Goal: Task Accomplishment & Management: Manage account settings

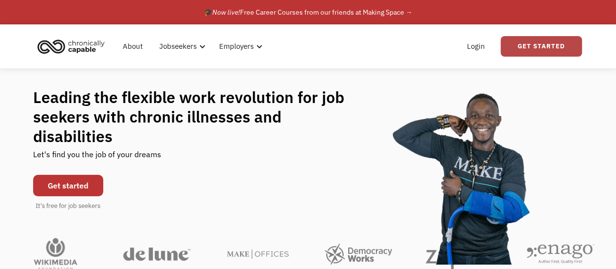
click at [535, 46] on link "Get Started" at bounding box center [541, 46] width 81 height 20
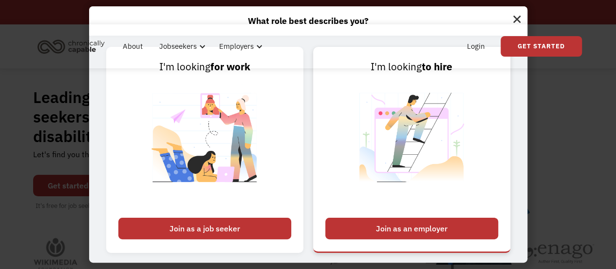
scroll to position [20, 0]
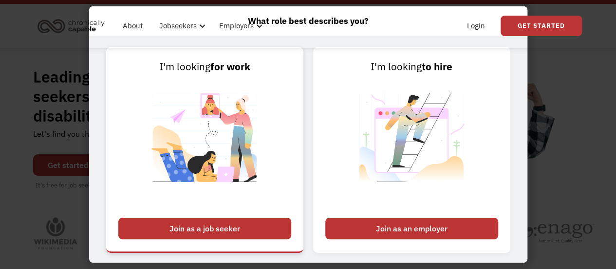
click at [240, 224] on div "Join as a job seeker" at bounding box center [204, 227] width 173 height 21
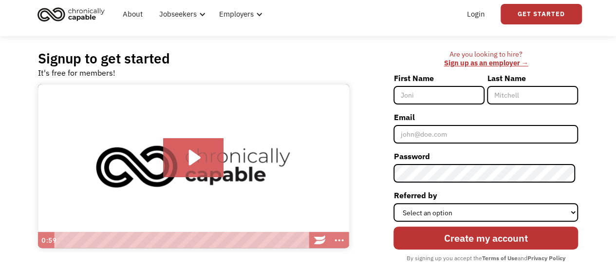
scroll to position [69, 0]
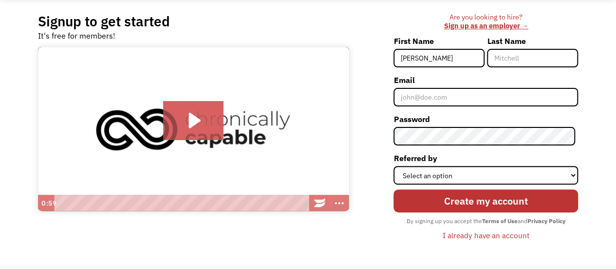
type input "[PERSON_NAME]"
click at [526, 60] on input "Last Name" at bounding box center [532, 58] width 91 height 19
type input "Younger"
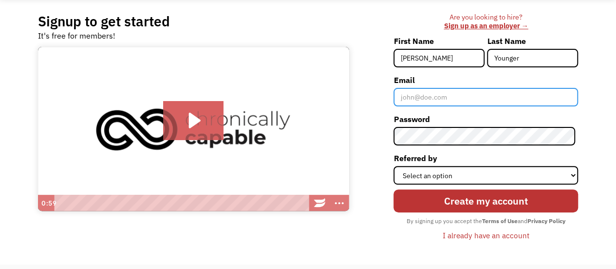
click at [416, 98] on input "Email" at bounding box center [486, 97] width 185 height 19
type input "[EMAIL_ADDRESS][DOMAIN_NAME]"
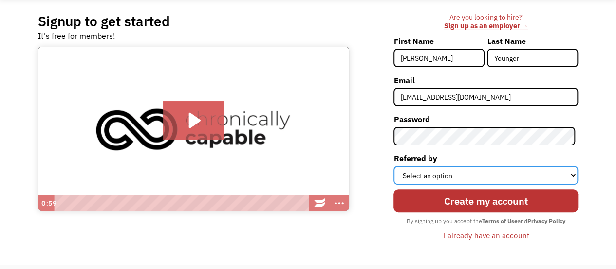
click at [485, 170] on select "Select an option Instagram Facebook Twitter Search Engine News Article Word of …" at bounding box center [486, 175] width 185 height 19
select select "Search Engine"
click at [397, 166] on select "Select an option Instagram Facebook Twitter Search Engine News Article Word of …" at bounding box center [486, 175] width 185 height 19
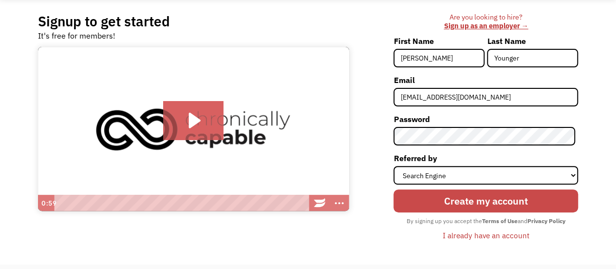
click at [462, 200] on input "Create my account" at bounding box center [486, 200] width 185 height 22
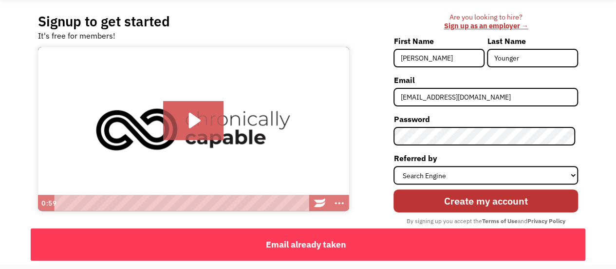
scroll to position [94, 0]
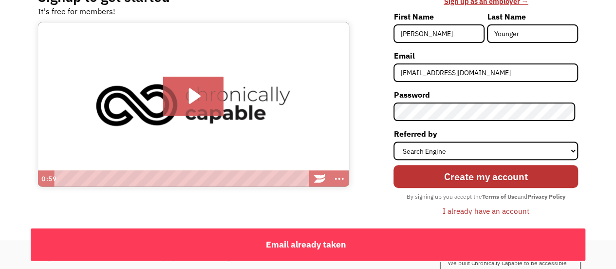
click at [501, 211] on div "I already have an account" at bounding box center [486, 211] width 87 height 12
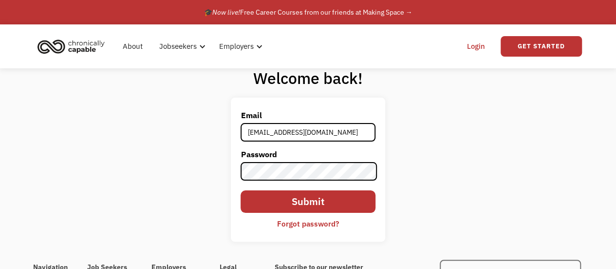
type input "[EMAIL_ADDRESS][DOMAIN_NAME]"
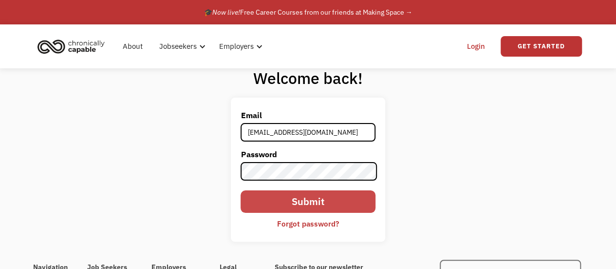
click at [311, 200] on input "Submit" at bounding box center [308, 201] width 134 height 22
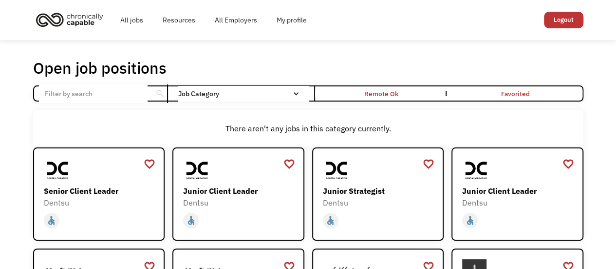
click at [218, 61] on div "Open job positions You have X liked items Search" at bounding box center [308, 67] width 551 height 19
click at [286, 23] on link "My profile" at bounding box center [292, 19] width 50 height 31
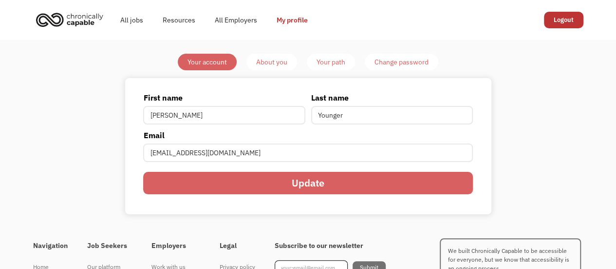
click at [268, 61] on div "About you" at bounding box center [271, 62] width 31 height 12
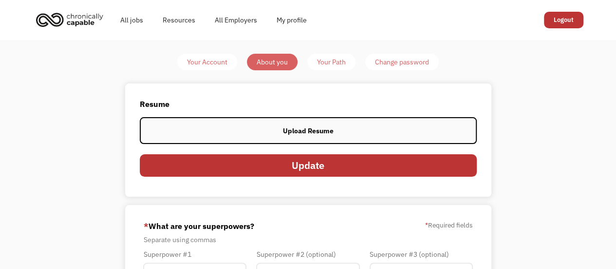
scroll to position [28, 0]
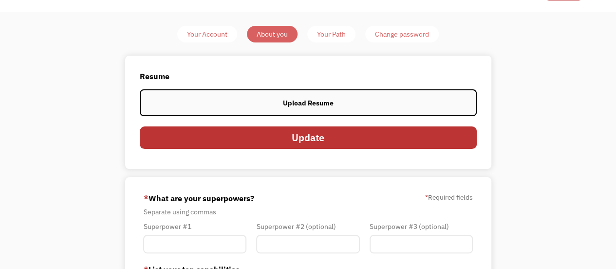
click at [313, 110] on label "Upload Resume" at bounding box center [308, 102] width 337 height 27
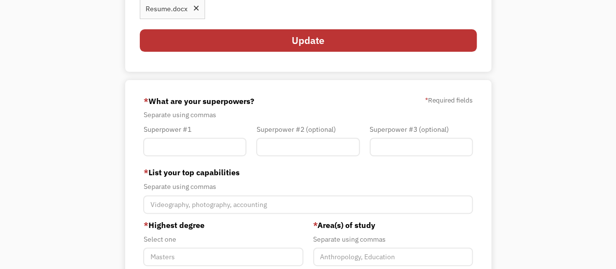
scroll to position [119, 0]
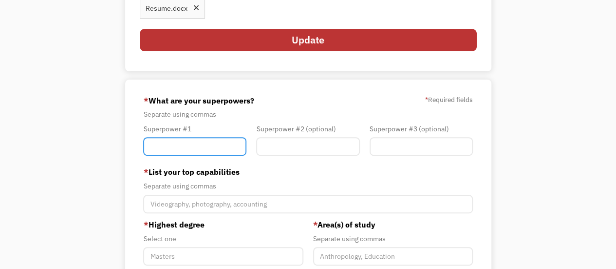
click at [219, 151] on input "Member-You-Update" at bounding box center [194, 146] width 103 height 19
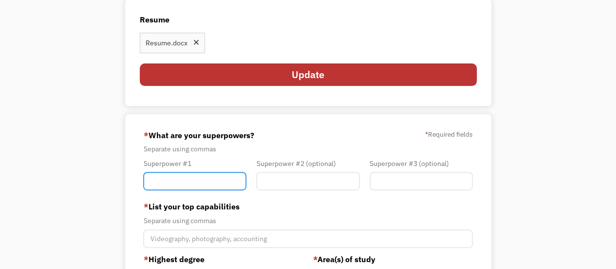
scroll to position [83, 0]
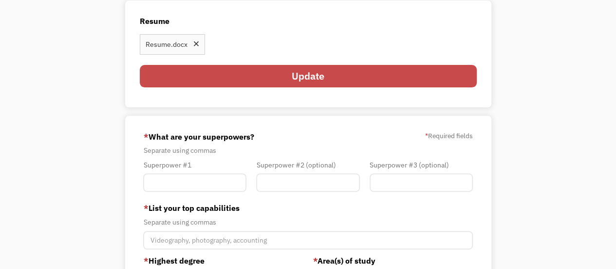
click at [250, 72] on input "Update" at bounding box center [308, 76] width 337 height 22
type input "Please wait..."
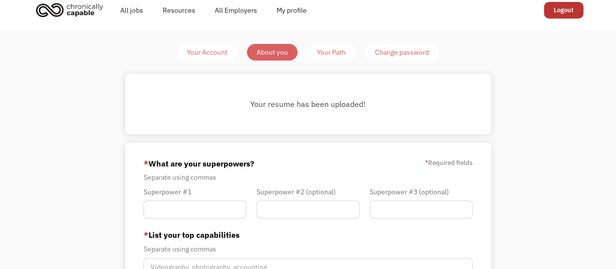
scroll to position [9, 0]
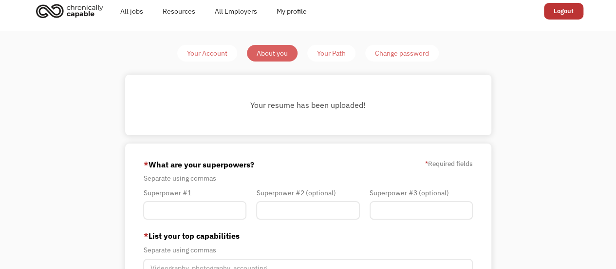
click at [307, 108] on div "Your resume has been uploaded!" at bounding box center [309, 105] width 318 height 12
click at [216, 56] on div "Your Account" at bounding box center [207, 53] width 40 height 12
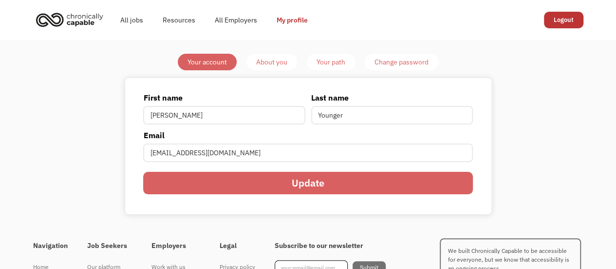
scroll to position [31, 0]
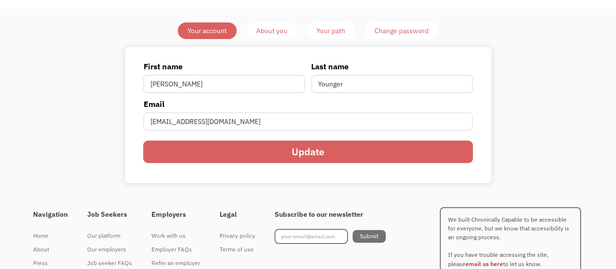
click at [306, 157] on input "Update" at bounding box center [307, 151] width 329 height 22
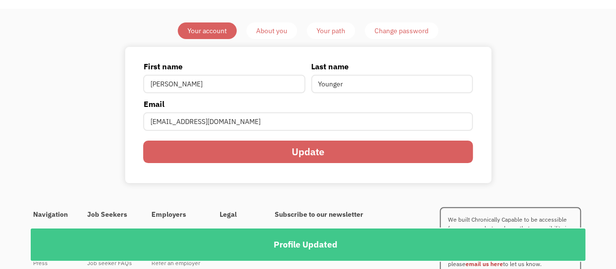
click at [271, 32] on div "About you" at bounding box center [271, 31] width 31 height 12
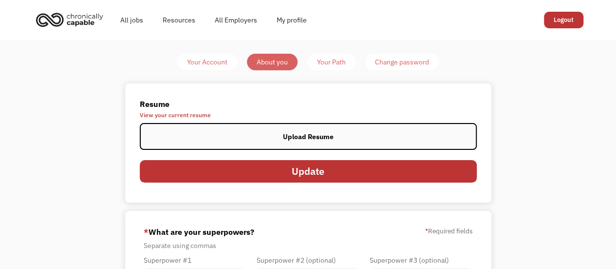
click at [291, 140] on div "Upload Resume" at bounding box center [308, 137] width 51 height 12
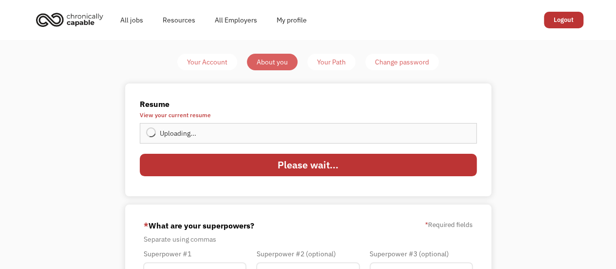
type input "Update"
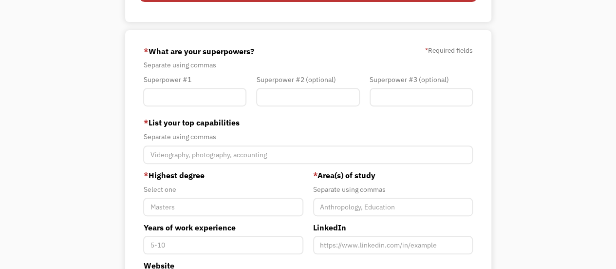
scroll to position [203, 0]
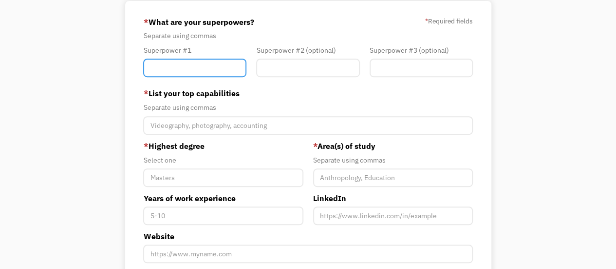
click at [205, 67] on input "Member-You-Update" at bounding box center [194, 67] width 103 height 19
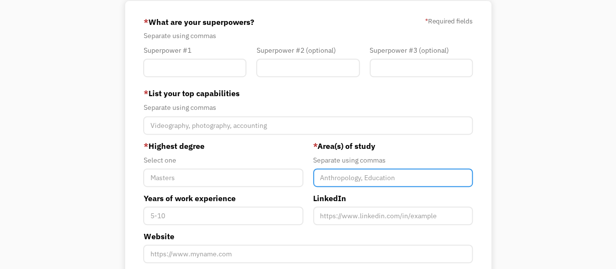
click at [353, 176] on input "Member-You-Update" at bounding box center [393, 177] width 160 height 19
type input "Psychology"
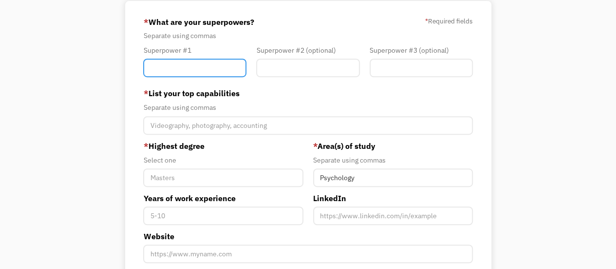
click at [177, 74] on input "Member-You-Update" at bounding box center [194, 67] width 103 height 19
type input "Data and Research"
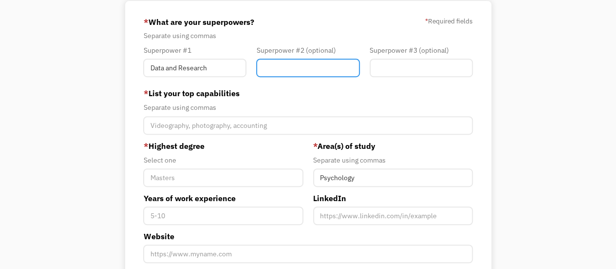
click at [291, 65] on input "Member-You-Update" at bounding box center [307, 67] width 103 height 19
type input "Customer Service"
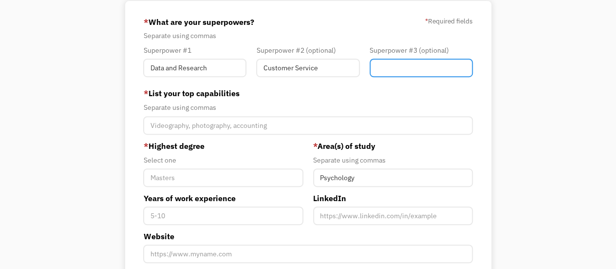
click at [401, 60] on input "Member-You-Update" at bounding box center [421, 67] width 103 height 19
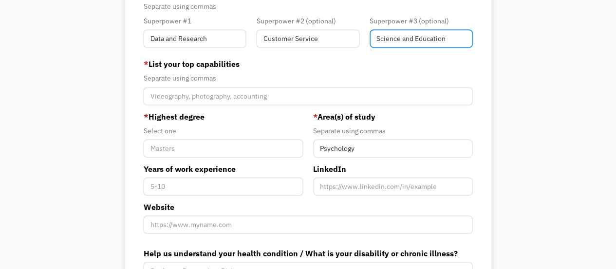
scroll to position [235, 0]
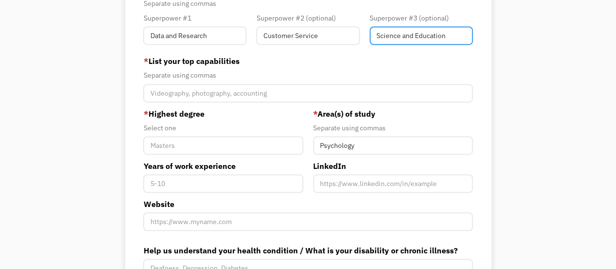
type input "Science and Education"
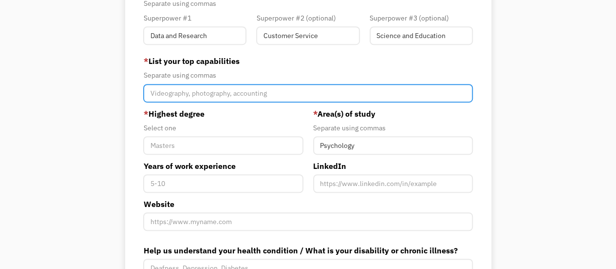
click at [254, 94] on input "Member-You-Update" at bounding box center [307, 93] width 329 height 19
type input "p"
type input "social media, psychology, webinar development,"
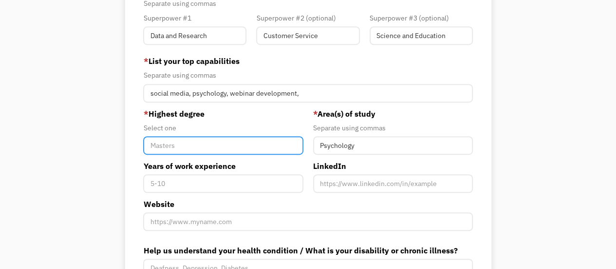
click at [255, 148] on input "Member-You-Update" at bounding box center [223, 145] width 160 height 19
type input "Doctorate"
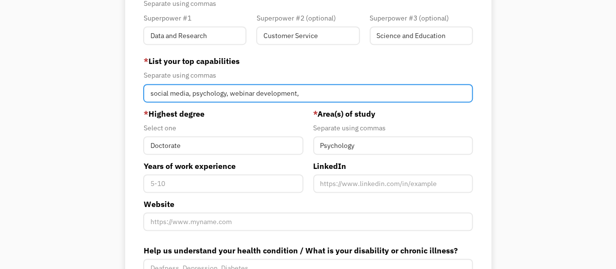
click at [309, 93] on input "social media, psychology, webinar development," at bounding box center [307, 93] width 329 height 19
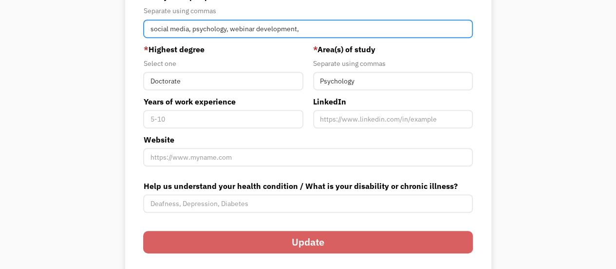
scroll to position [313, 0]
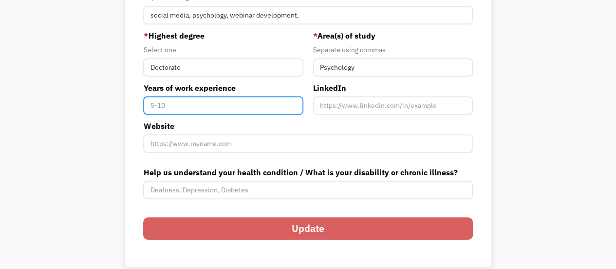
click at [241, 107] on input "Years of work experience" at bounding box center [223, 105] width 160 height 19
type input "3"
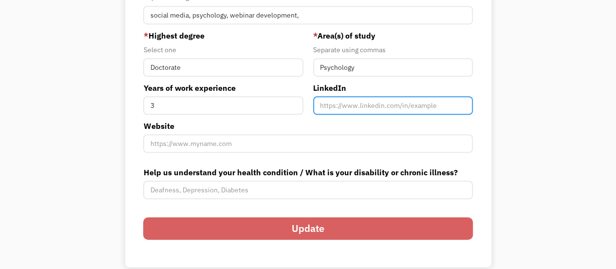
click at [352, 103] on input "Member-You-Update" at bounding box center [393, 105] width 160 height 19
paste input "https://www.linkedin.com/feed/"
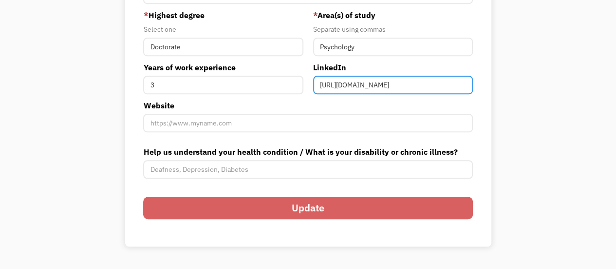
scroll to position [335, 0]
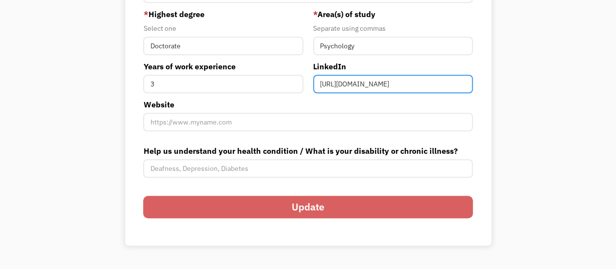
type input "https://www.linkedin.com/feed/"
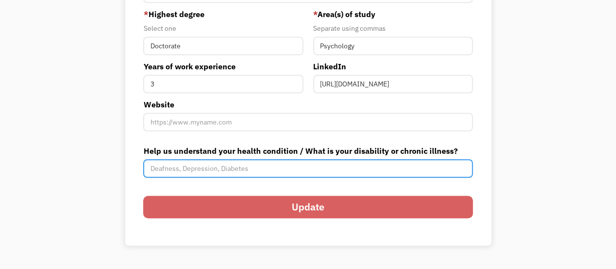
click at [262, 166] on input "Help us understand your health condition / What is your disability or chronic i…" at bounding box center [307, 168] width 329 height 19
type input "Bipolar; Hashimotos"
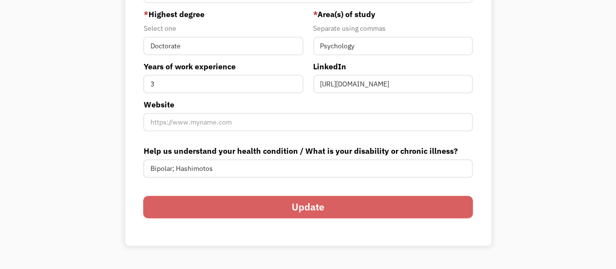
click at [298, 212] on input "Update" at bounding box center [307, 206] width 329 height 22
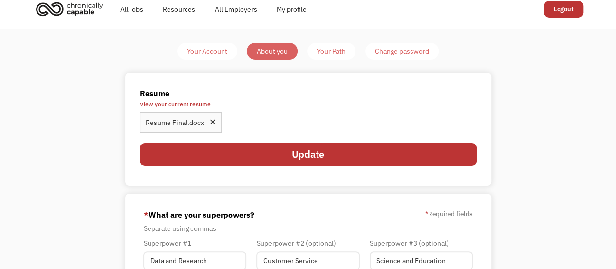
scroll to position [11, 0]
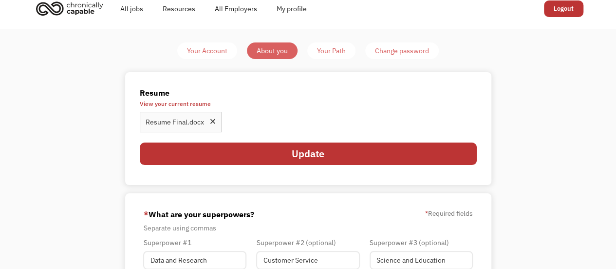
click at [328, 51] on div "Your Path" at bounding box center [331, 51] width 29 height 12
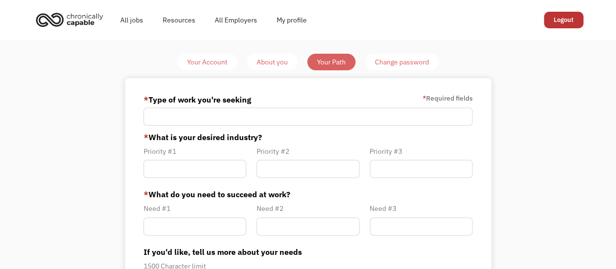
scroll to position [15, 0]
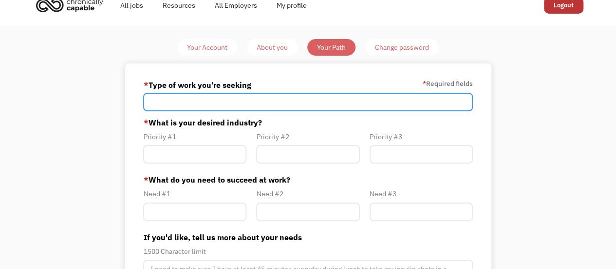
click at [328, 101] on input "Member-Path-Update" at bounding box center [307, 102] width 329 height 19
type input "R"
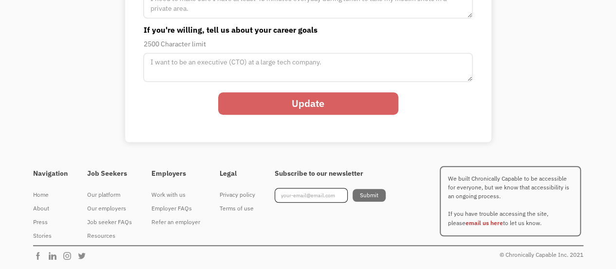
scroll to position [0, 0]
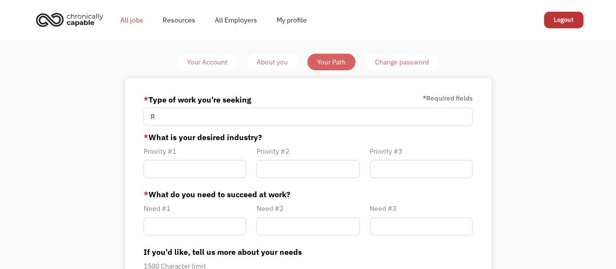
click at [131, 19] on link "All jobs" at bounding box center [132, 19] width 42 height 31
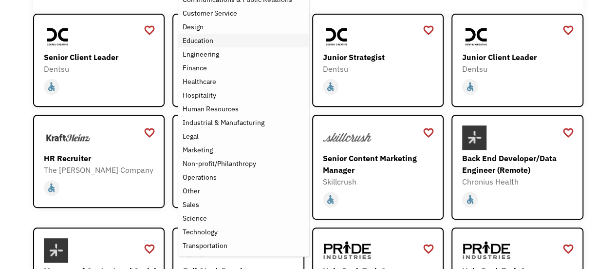
scroll to position [131, 0]
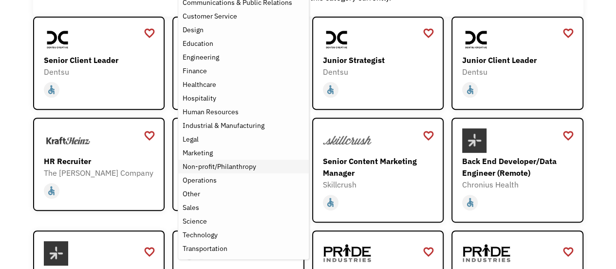
click at [254, 168] on div "Non-profit/Philanthropy" at bounding box center [219, 166] width 74 height 12
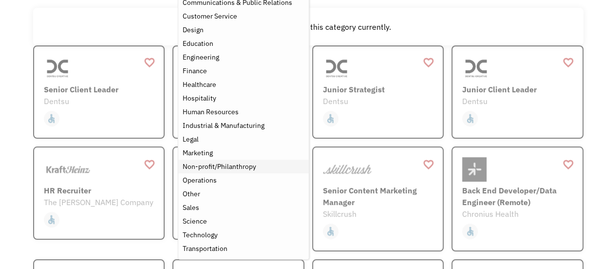
scroll to position [120, 0]
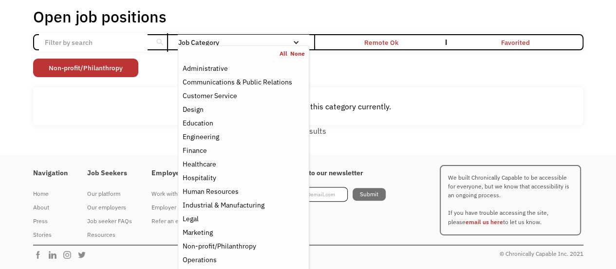
click at [389, 121] on div "There aren't any jobs in this category currently." at bounding box center [308, 106] width 551 height 38
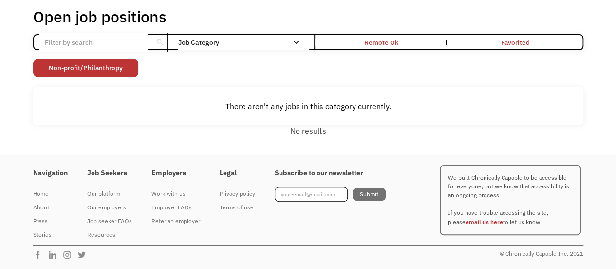
scroll to position [51, 0]
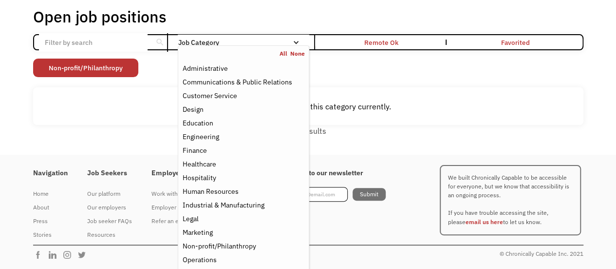
click at [274, 43] on div "Job Category" at bounding box center [243, 42] width 131 height 7
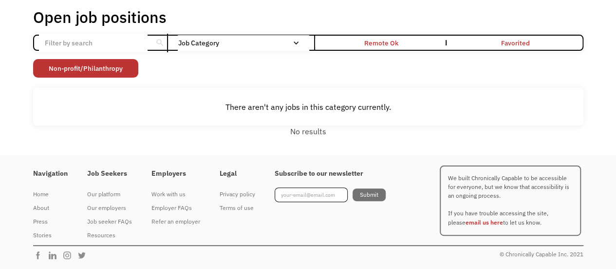
click at [274, 43] on div "Job Category" at bounding box center [243, 42] width 131 height 7
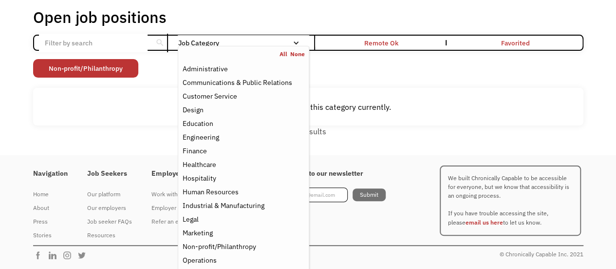
scroll to position [51, 0]
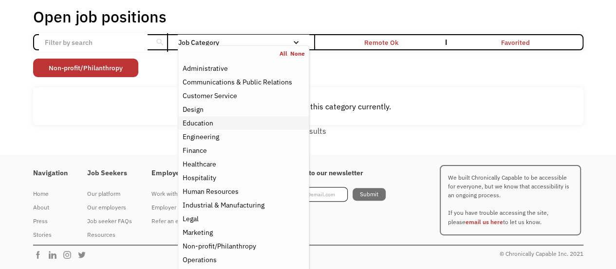
click at [214, 121] on div "Education" at bounding box center [243, 123] width 122 height 12
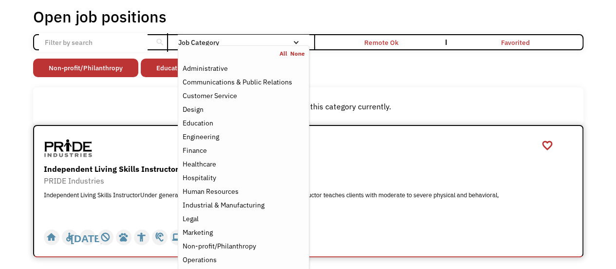
click at [374, 154] on div at bounding box center [310, 147] width 532 height 24
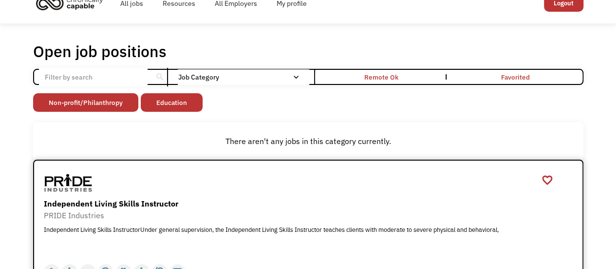
scroll to position [15, 0]
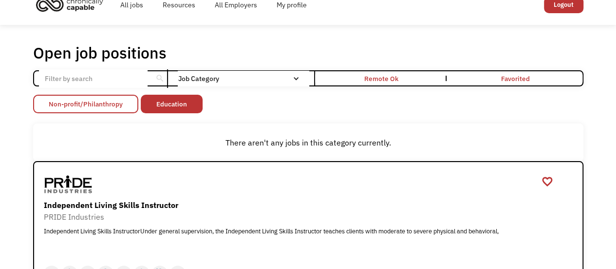
click at [115, 102] on link "Non-profit/Philanthropy" at bounding box center [85, 104] width 105 height 19
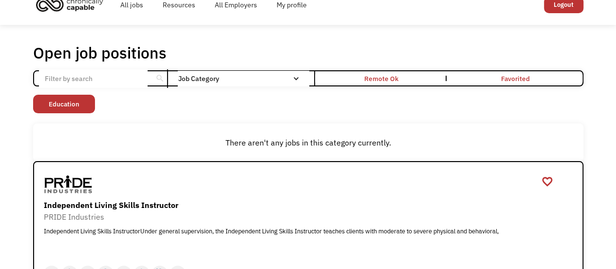
click at [82, 90] on div "Open job positions You have X liked items Search search Filter by category Admi…" at bounding box center [308, 168] width 551 height 250
click at [75, 101] on link "Education" at bounding box center [64, 104] width 62 height 19
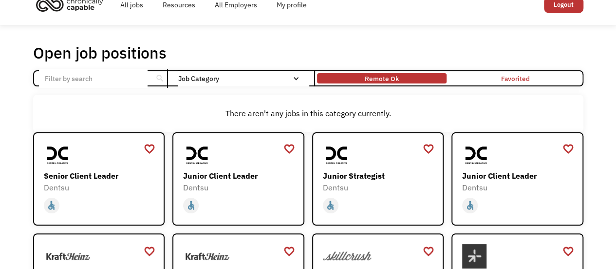
click at [392, 76] on div "Remote Ok" at bounding box center [382, 79] width 34 height 12
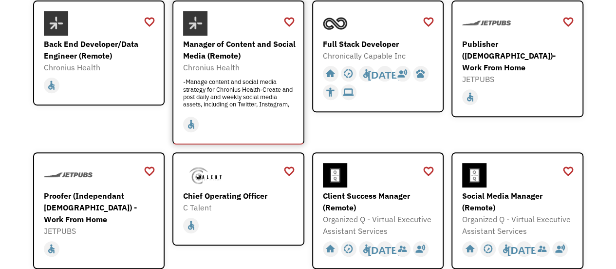
scroll to position [147, 0]
click at [216, 77] on div "-Manage content and social media strategy for Chronius Health-Create and post d…" at bounding box center [239, 91] width 113 height 29
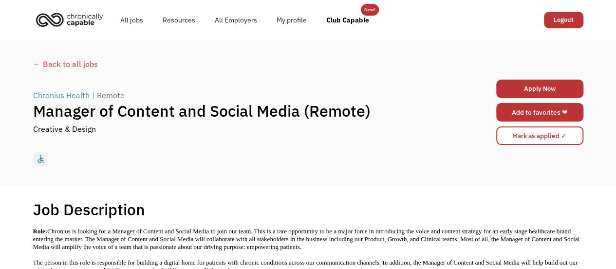
click at [519, 109] on link "Add to favorites ❤" at bounding box center [540, 112] width 87 height 19
click at [69, 64] on div "← Back to all jobs" at bounding box center [308, 64] width 551 height 12
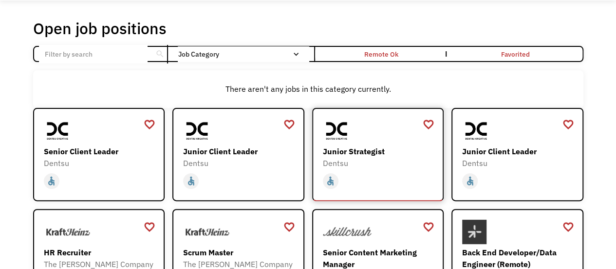
scroll to position [44, 0]
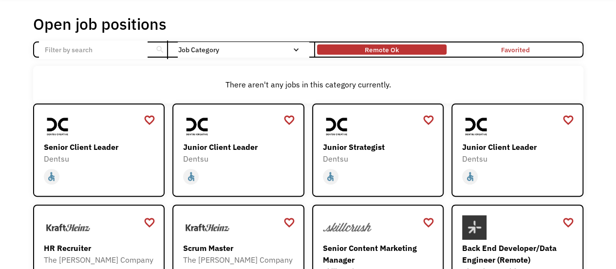
click at [385, 52] on div "Remote Ok" at bounding box center [382, 50] width 34 height 12
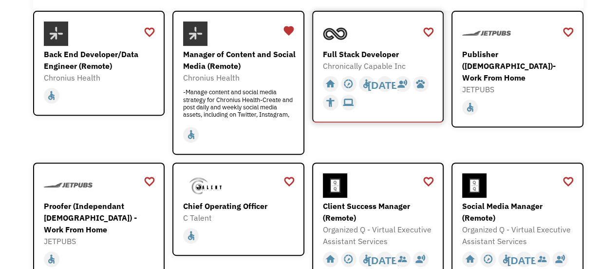
scroll to position [137, 0]
click at [378, 55] on div "Full Stack Developer" at bounding box center [379, 54] width 113 height 12
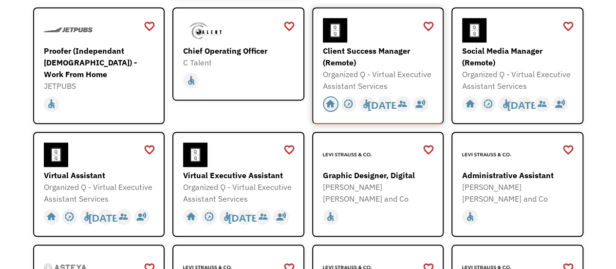
scroll to position [293, 0]
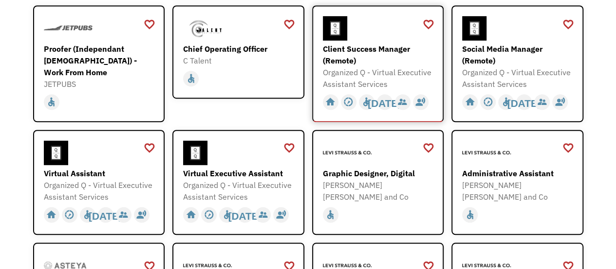
click at [377, 59] on div "Client Success Manager (Remote)" at bounding box center [379, 54] width 113 height 23
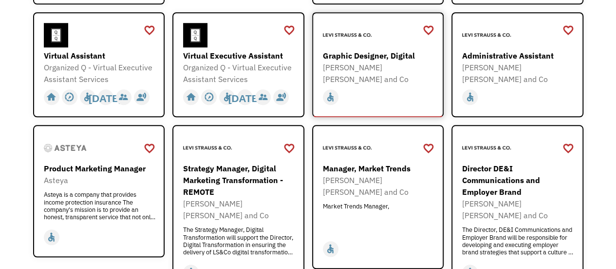
scroll to position [412, 0]
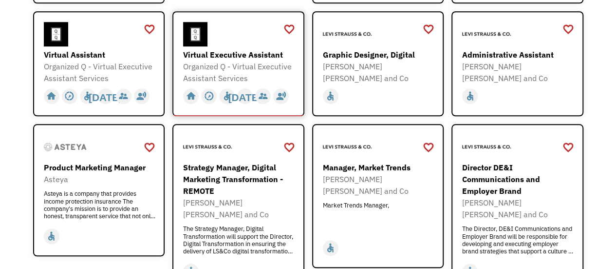
click at [244, 58] on div "Virtual Executive Assistant" at bounding box center [239, 55] width 113 height 12
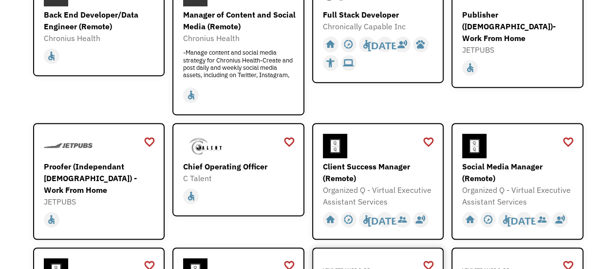
scroll to position [0, 0]
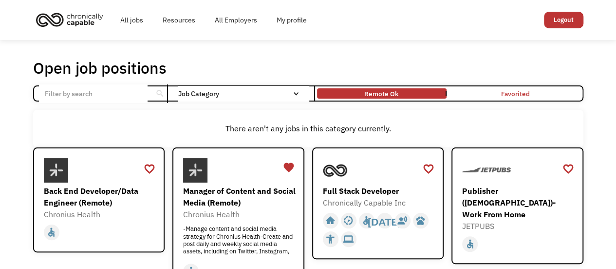
click at [104, 94] on input "Email Form" at bounding box center [93, 93] width 109 height 19
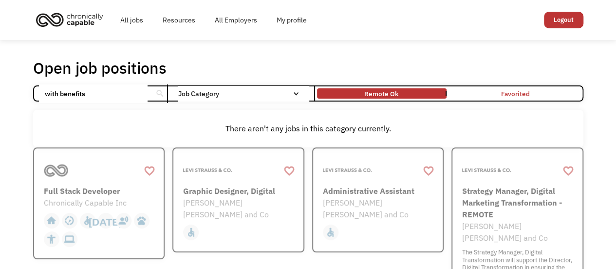
click input "Email Form" at bounding box center [0, 0] width 0 height 0
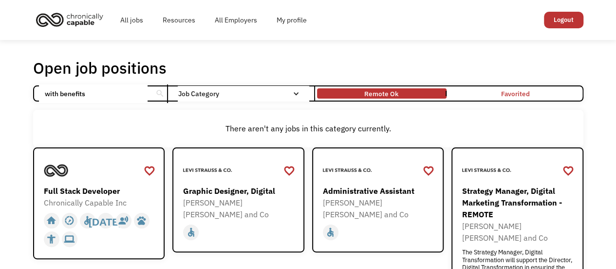
click input "Email Form" at bounding box center [0, 0] width 0 height 0
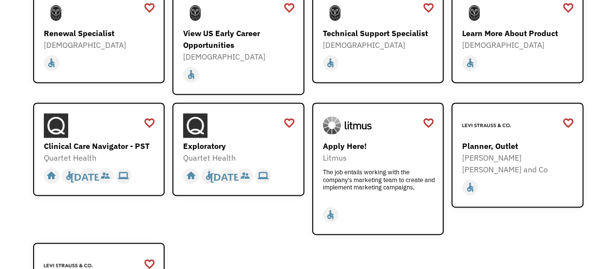
scroll to position [616, 0]
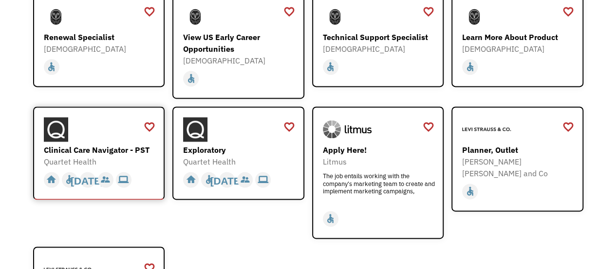
type input "with benefits"
click at [116, 144] on div "Clinical Care Navigator - PST" at bounding box center [100, 150] width 113 height 12
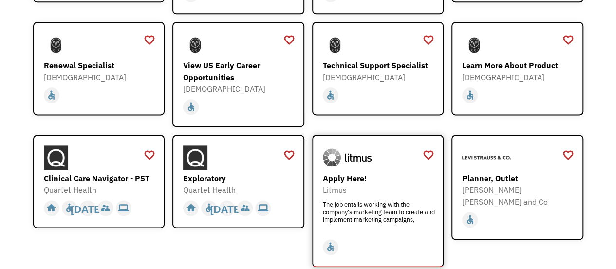
scroll to position [589, 0]
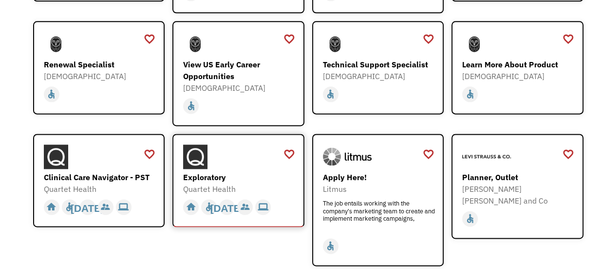
click at [238, 171] on div "Exploratory" at bounding box center [239, 177] width 113 height 12
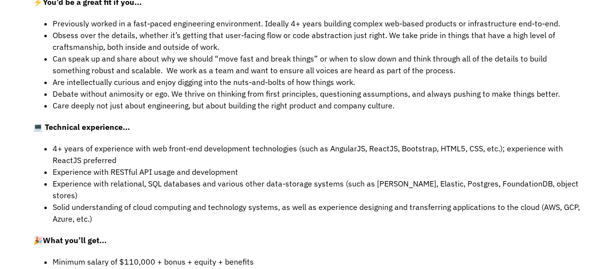
scroll to position [443, 0]
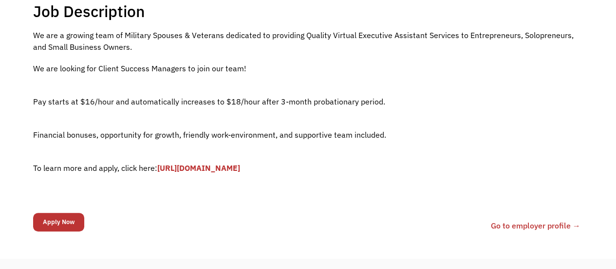
scroll to position [202, 0]
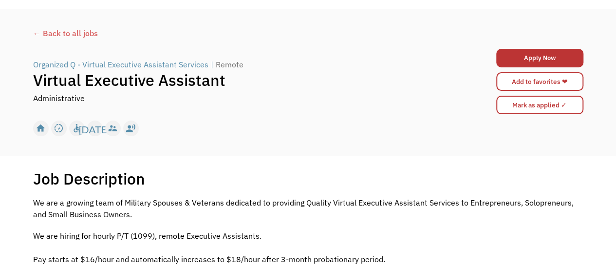
scroll to position [27, 0]
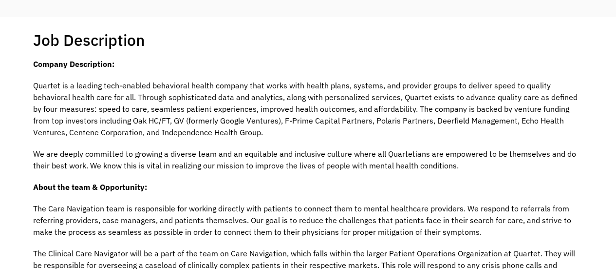
scroll to position [171, 0]
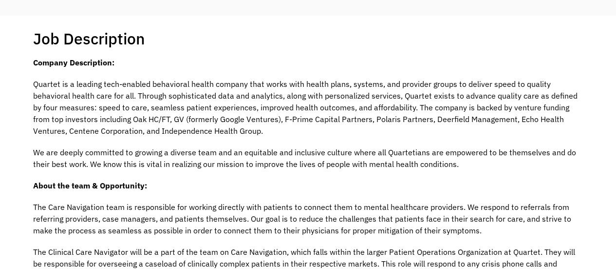
click at [344, 167] on p "We are deeply committed to growing a diverse team and an equitable and inclusiv…" at bounding box center [308, 157] width 551 height 23
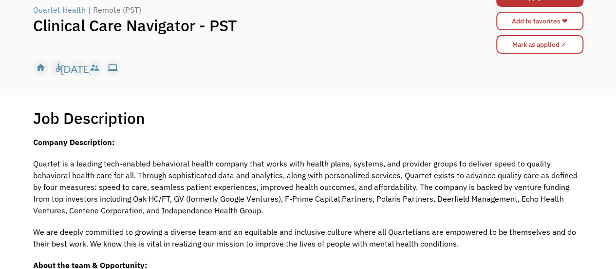
scroll to position [0, 0]
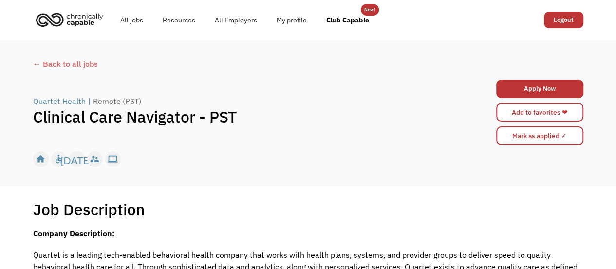
click at [83, 61] on div "← Back to all jobs" at bounding box center [308, 64] width 551 height 12
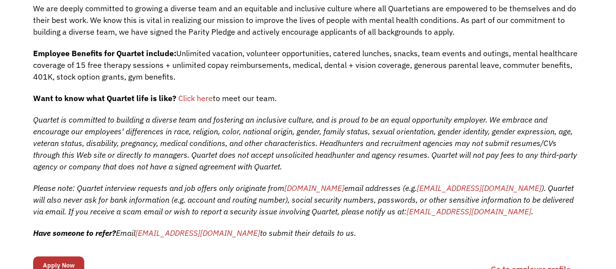
scroll to position [357, 0]
click at [201, 102] on span "Click here" at bounding box center [195, 99] width 35 height 10
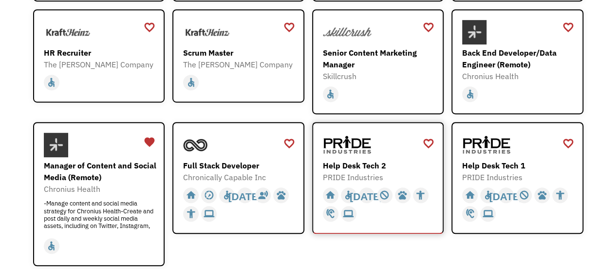
scroll to position [406, 0]
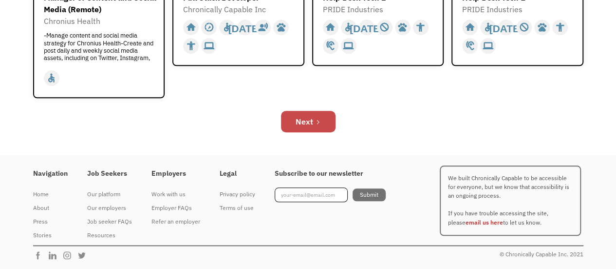
click at [309, 120] on div "Next" at bounding box center [305, 121] width 18 height 12
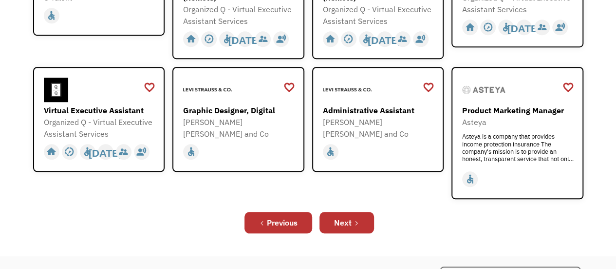
scroll to position [331, 0]
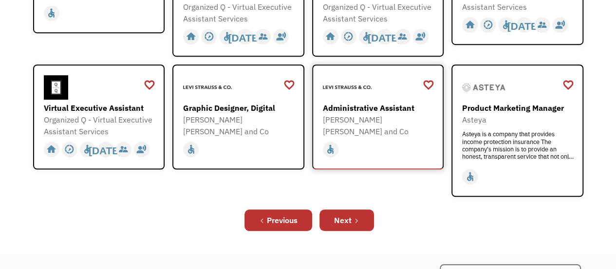
click at [370, 140] on div "home slow_motion_video accessible today not_interested supervisor_account recor…" at bounding box center [379, 149] width 113 height 19
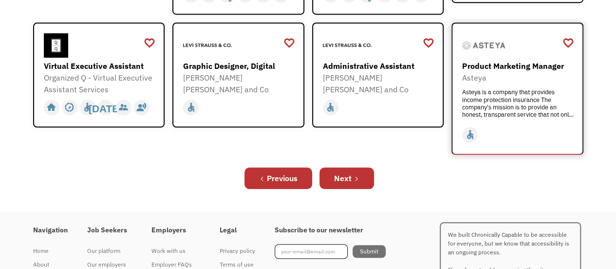
scroll to position [379, 0]
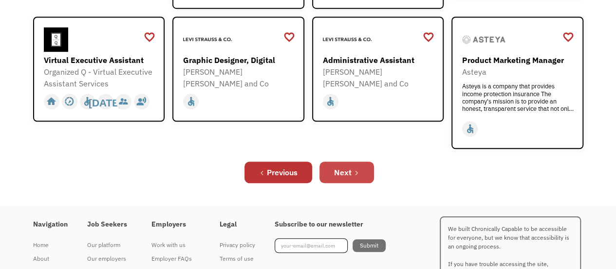
click at [363, 165] on link "Next" at bounding box center [347, 171] width 55 height 21
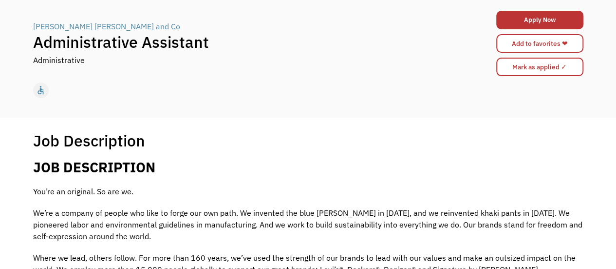
scroll to position [68, 0]
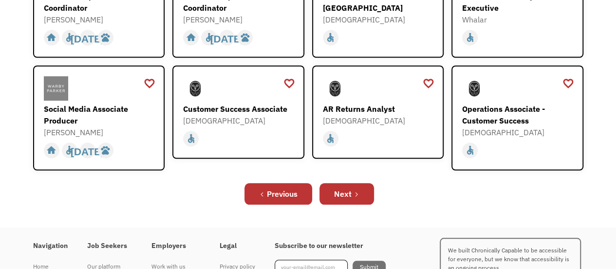
scroll to position [371, 0]
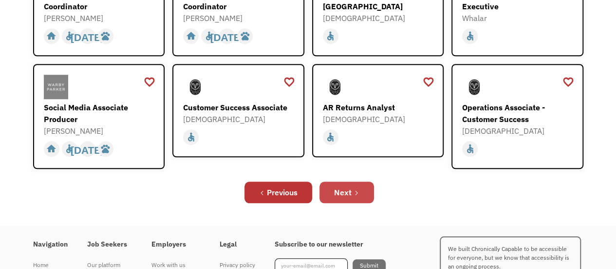
click at [352, 186] on link "Next" at bounding box center [347, 191] width 55 height 21
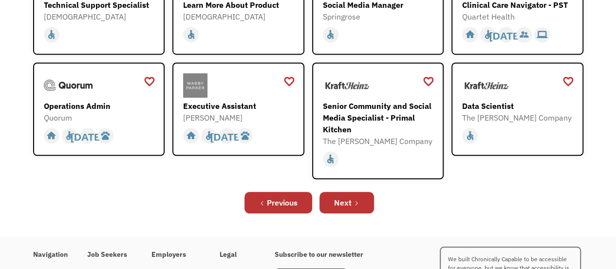
scroll to position [299, 0]
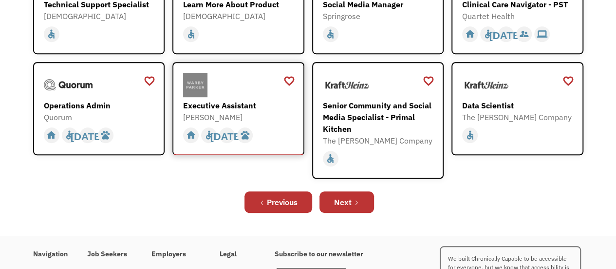
drag, startPoint x: 0, startPoint y: 0, endPoint x: 245, endPoint y: 113, distance: 269.9
click at [245, 113] on div "[PERSON_NAME]" at bounding box center [239, 117] width 113 height 12
click at [351, 201] on div "Next" at bounding box center [343, 202] width 18 height 12
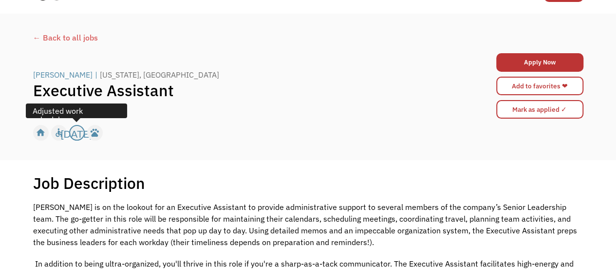
click at [77, 132] on div "[DATE]" at bounding box center [77, 132] width 32 height 15
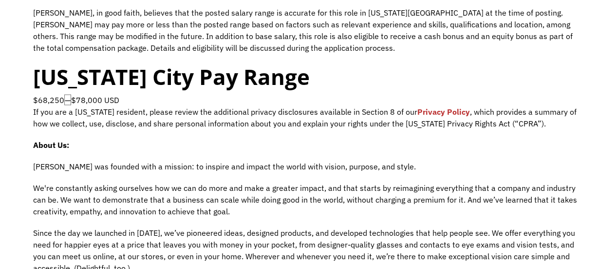
scroll to position [840, 0]
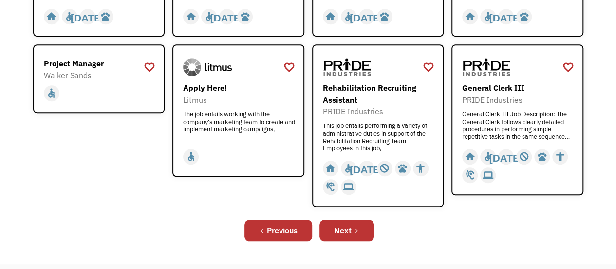
scroll to position [372, 0]
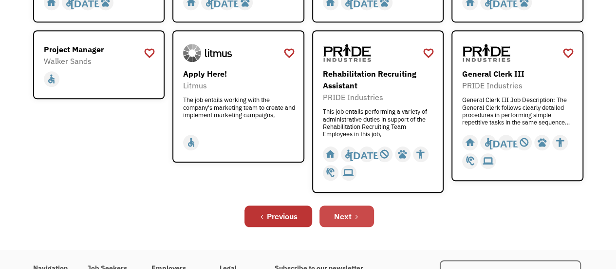
click at [354, 216] on icon "Next Page" at bounding box center [357, 216] width 6 height 6
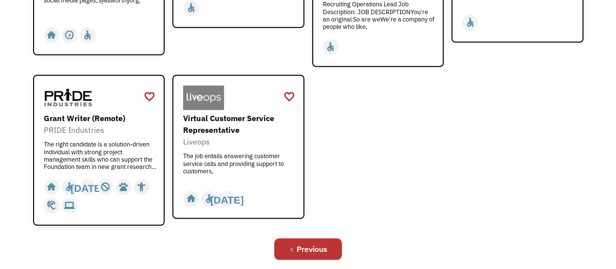
scroll to position [410, 0]
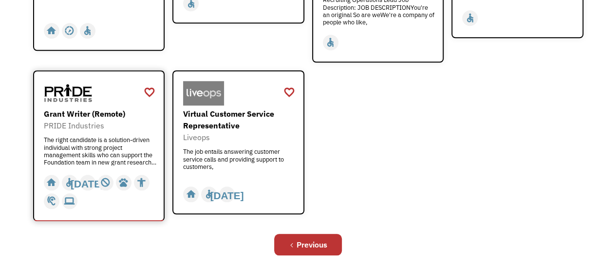
click at [88, 119] on div "PRIDE Industries" at bounding box center [100, 125] width 113 height 12
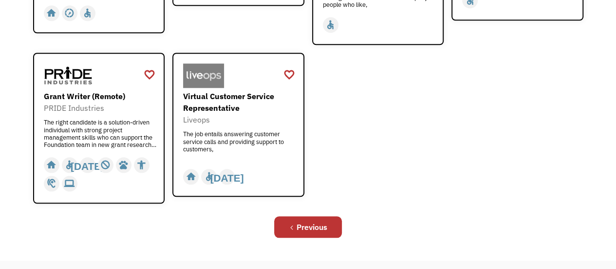
scroll to position [427, 0]
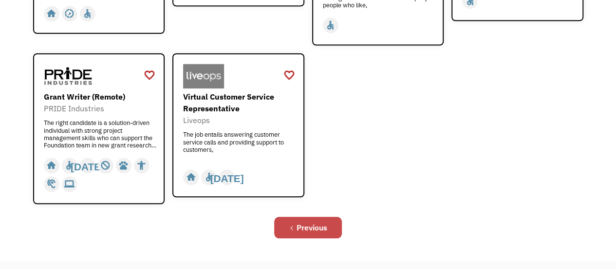
click at [308, 221] on div "Previous" at bounding box center [312, 227] width 31 height 12
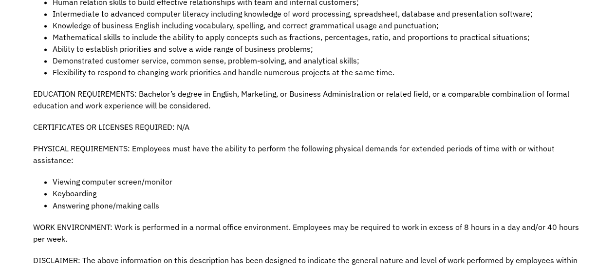
scroll to position [727, 0]
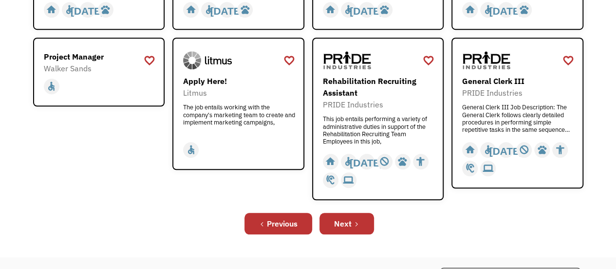
scroll to position [365, 0]
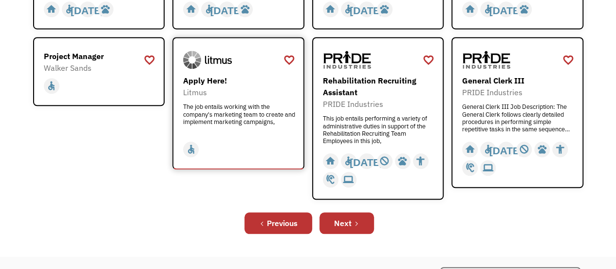
click at [253, 141] on div "home slow_motion_video accessible today not_interested supervisor_account recor…" at bounding box center [239, 149] width 113 height 19
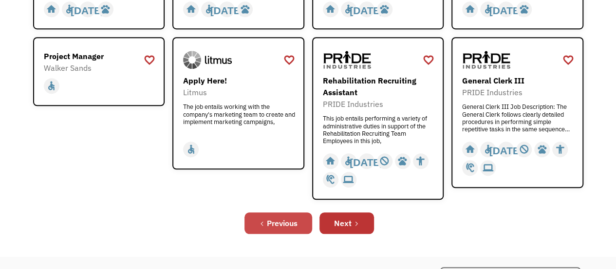
click at [286, 224] on div "Previous" at bounding box center [282, 223] width 31 height 12
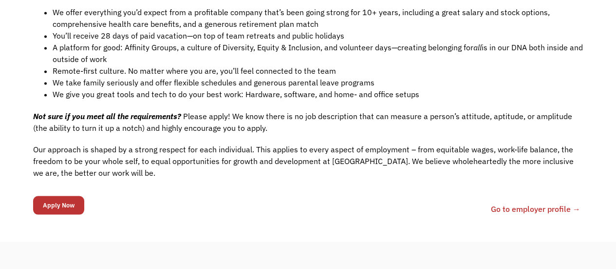
scroll to position [816, 0]
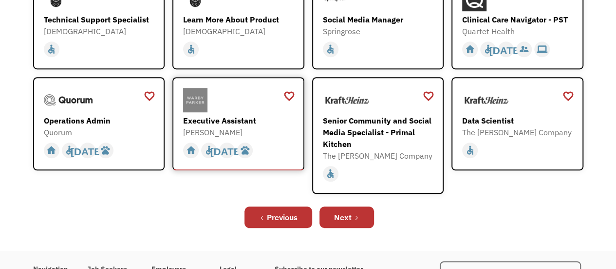
scroll to position [290, 0]
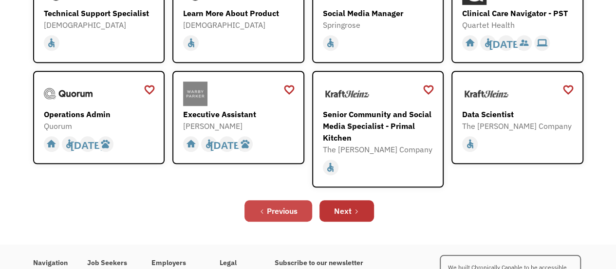
click at [290, 208] on div "Previous" at bounding box center [282, 211] width 31 height 12
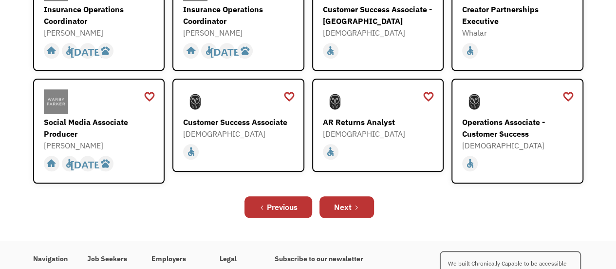
scroll to position [369, 0]
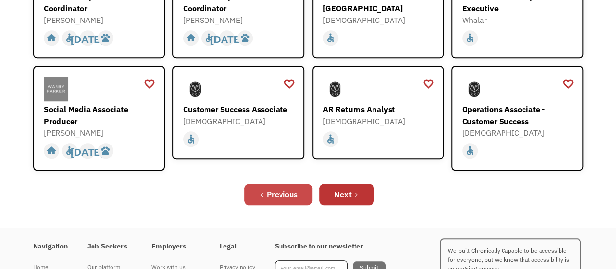
click at [281, 188] on link "Previous" at bounding box center [279, 193] width 68 height 21
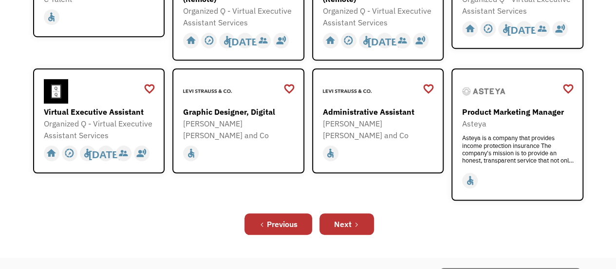
scroll to position [328, 0]
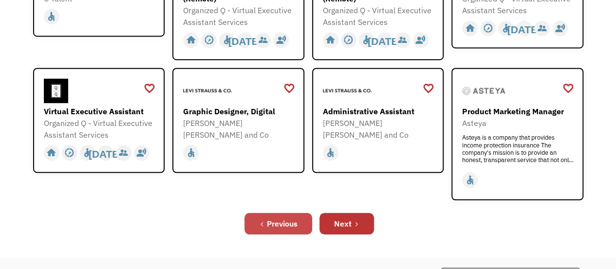
click at [279, 222] on div "Previous" at bounding box center [282, 223] width 31 height 12
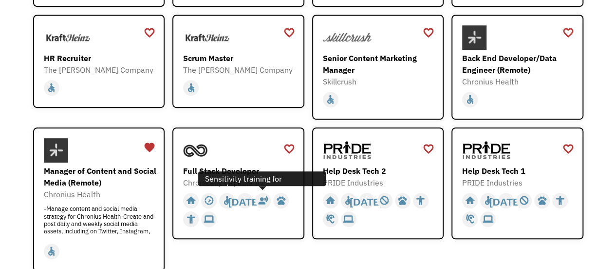
scroll to position [230, 0]
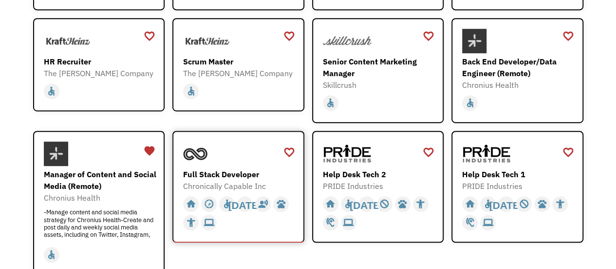
click at [235, 168] on div "Full Stack Developer" at bounding box center [239, 174] width 113 height 12
